Goal: Task Accomplishment & Management: Manage account settings

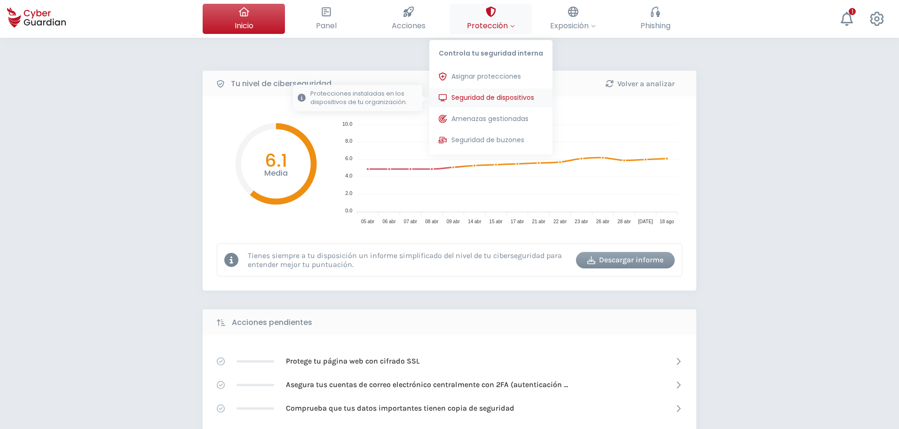
click at [468, 99] on span "Seguridad de dispositivos" at bounding box center [493, 98] width 83 height 10
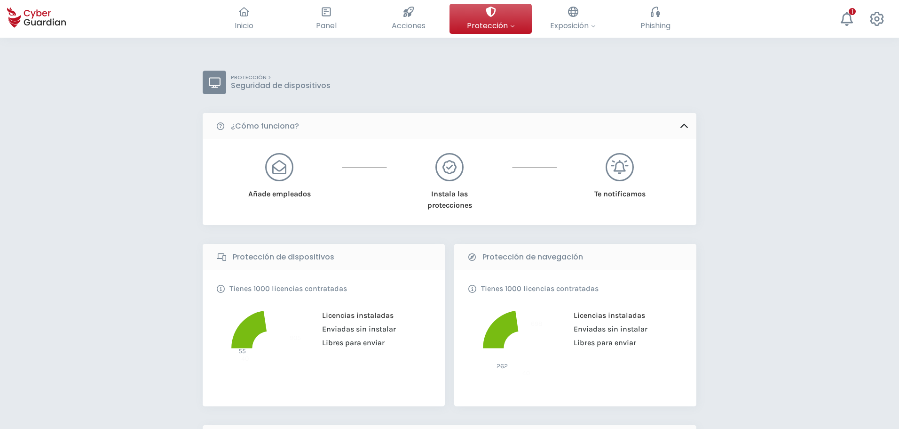
scroll to position [282, 0]
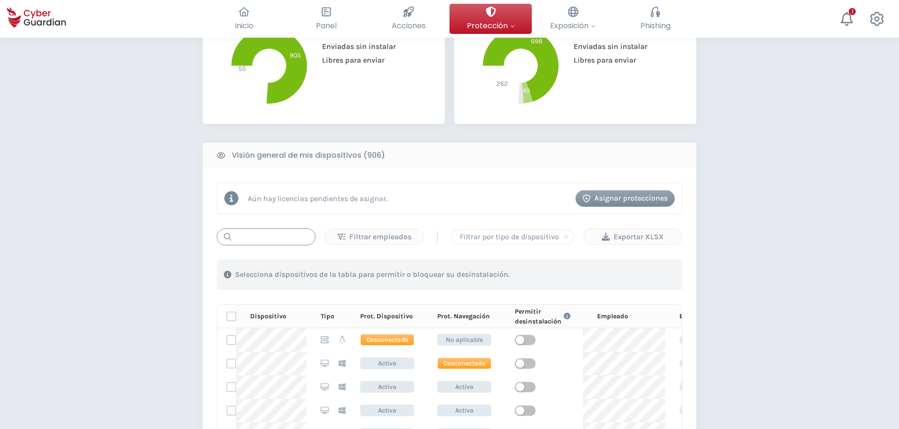
click at [262, 234] on input "text" at bounding box center [266, 236] width 99 height 17
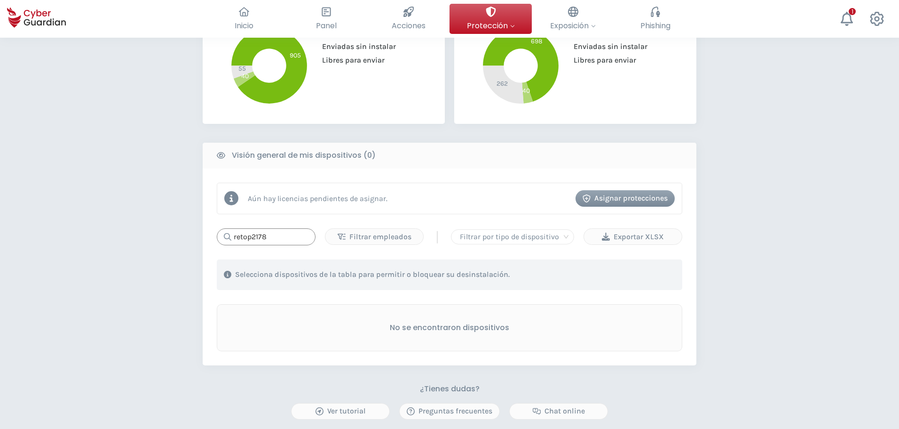
drag, startPoint x: 208, startPoint y: 230, endPoint x: 151, endPoint y: 227, distance: 57.0
click at [151, 227] on div "PROTECCIÓN > Seguridad de dispositivos ¿Cómo funciona? Añade empleados Instala …" at bounding box center [449, 160] width 899 height 810
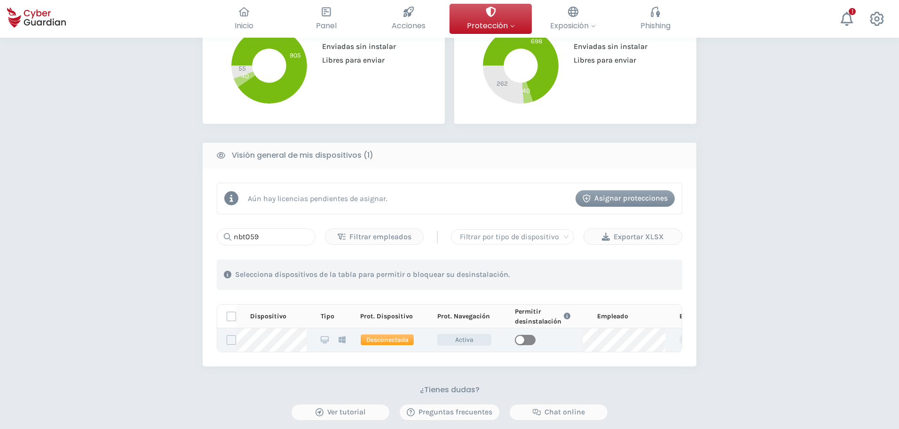
click at [525, 340] on span "button" at bounding box center [525, 339] width 21 height 10
click at [266, 231] on input "nbt059" at bounding box center [266, 236] width 99 height 17
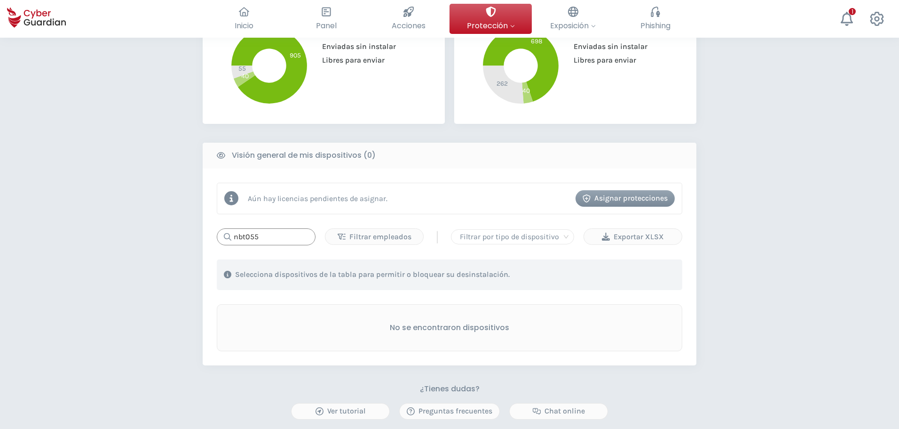
drag, startPoint x: 270, startPoint y: 237, endPoint x: 51, endPoint y: 231, distance: 218.8
click at [51, 231] on div "PROTECCIÓN > Seguridad de dispositivos ¿Cómo funciona? Añade empleados Instala …" at bounding box center [449, 160] width 899 height 810
click at [263, 233] on input "nbt104" at bounding box center [266, 236] width 99 height 17
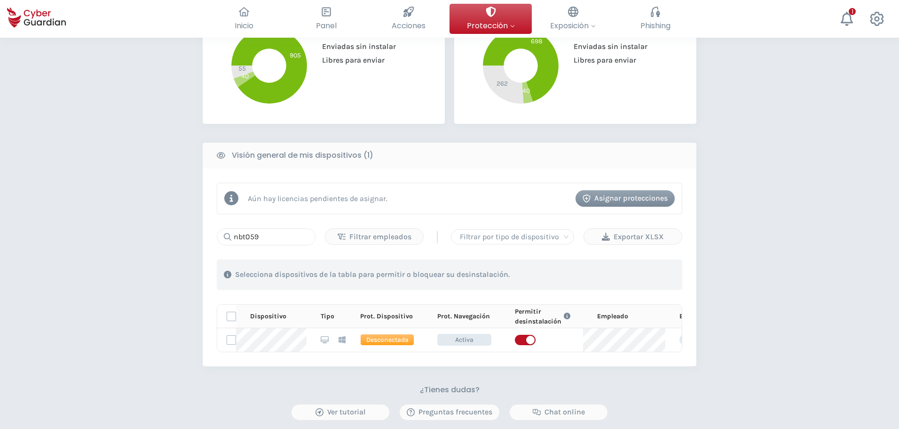
click at [122, 221] on div "PROTECCIÓN > Seguridad de dispositivos ¿Cómo funciona? Añade empleados Instala …" at bounding box center [449, 160] width 899 height 811
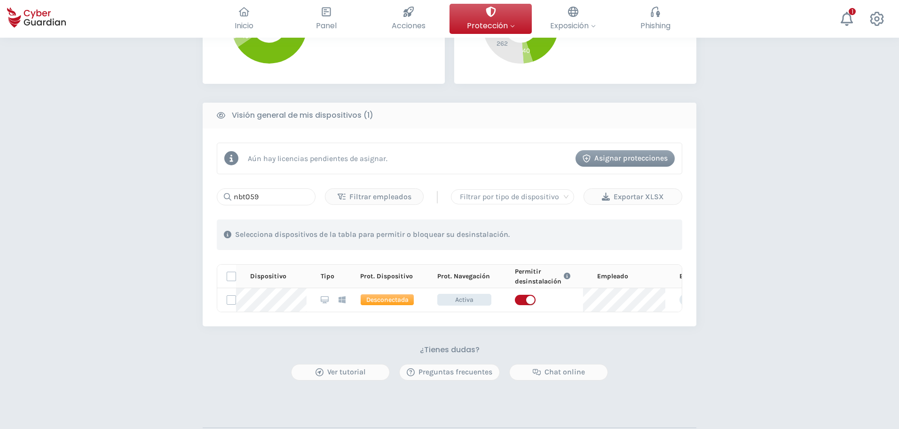
scroll to position [336, 0]
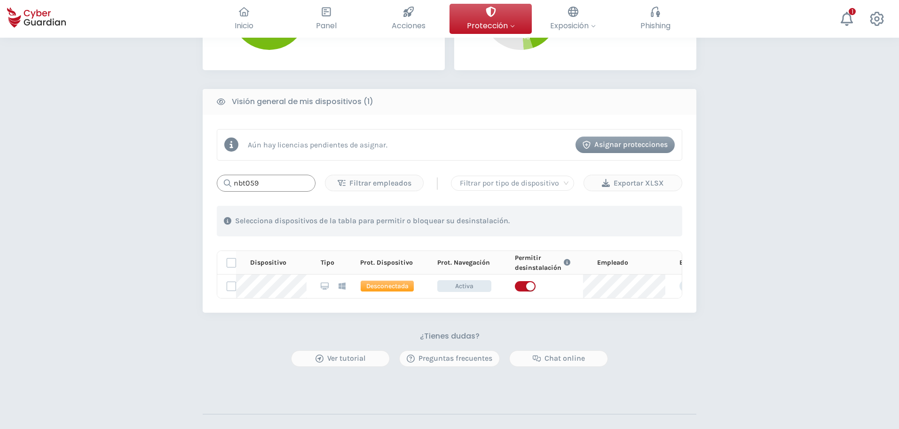
drag, startPoint x: 265, startPoint y: 184, endPoint x: 189, endPoint y: 186, distance: 76.7
click at [189, 185] on div "PROTECCIÓN > Seguridad de dispositivos ¿Cómo funciona? Añade empleados Instala …" at bounding box center [449, 107] width 899 height 811
drag, startPoint x: 529, startPoint y: 286, endPoint x: 514, endPoint y: 292, distance: 16.2
click at [529, 286] on span "button" at bounding box center [525, 286] width 21 height 10
drag, startPoint x: 287, startPoint y: 186, endPoint x: 253, endPoint y: 183, distance: 34.5
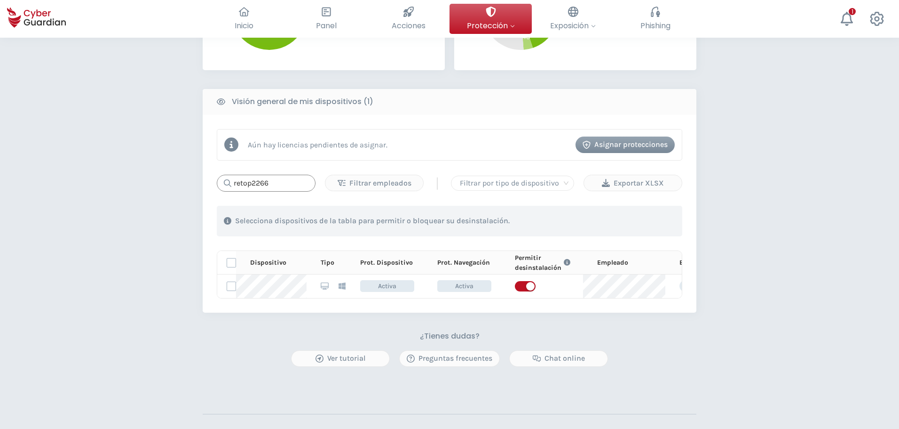
click at [253, 183] on input "retop2266" at bounding box center [266, 183] width 99 height 17
type input "r"
click at [284, 182] on input "nbt059" at bounding box center [266, 183] width 99 height 17
click at [287, 416] on div "PROTECCIÓN > Seguridad de dispositivos ¿Cómo funciona? Añade empleados Instala …" at bounding box center [449, 107] width 899 height 811
drag, startPoint x: 259, startPoint y: 182, endPoint x: 245, endPoint y: 178, distance: 15.1
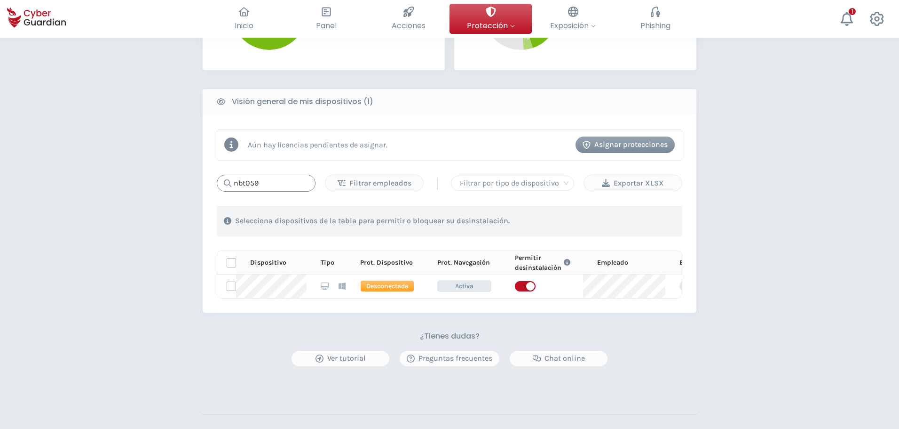
click at [245, 178] on input "nbt059" at bounding box center [266, 183] width 99 height 17
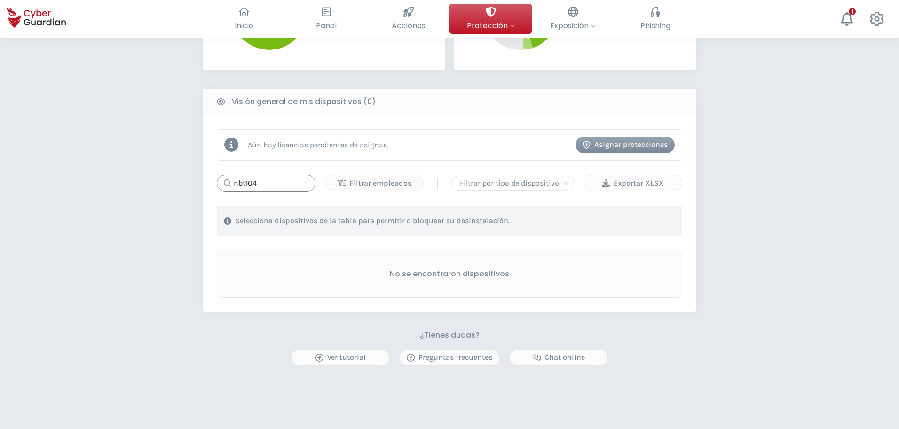
type input "nbt104"
click at [650, 316] on div "PROTECCIÓN > Seguridad de dispositivos ¿Cómo funciona? Añade empleados Instala …" at bounding box center [450, 50] width 494 height 631
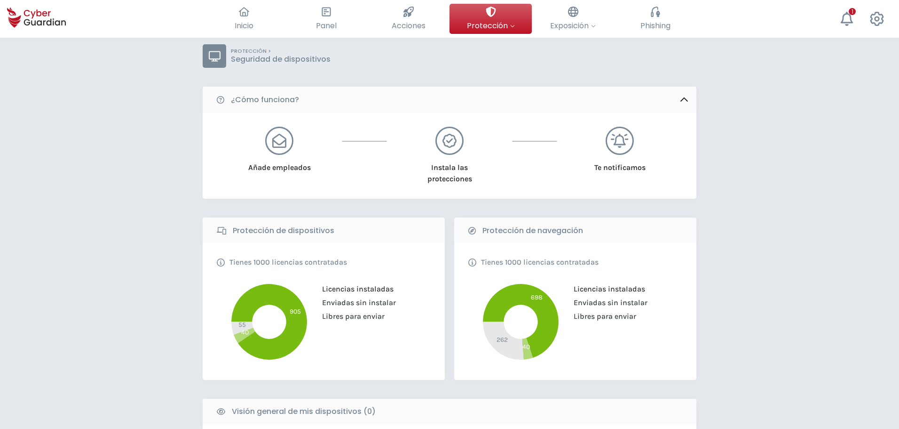
scroll to position [0, 0]
